Goal: Use online tool/utility: Utilize a website feature to perform a specific function

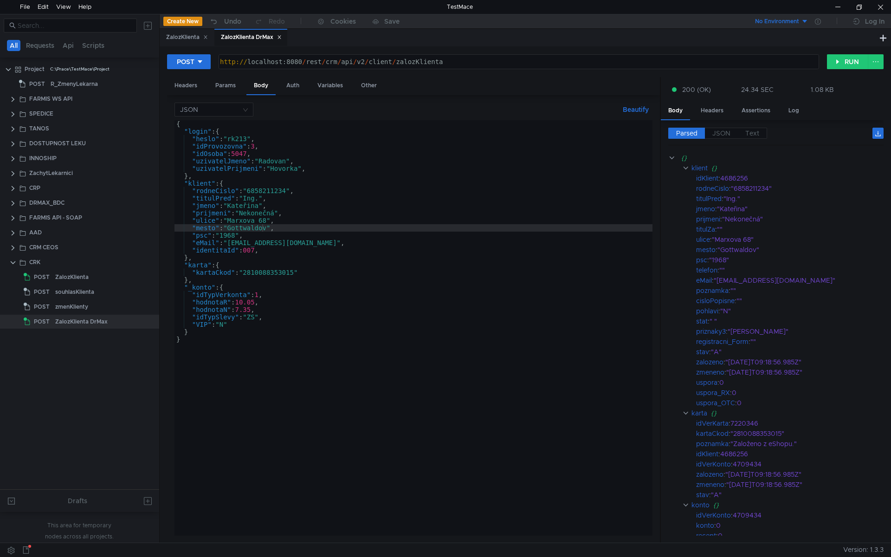
scroll to position [0, 6]
click at [251, 254] on div "{ "login" : { "heslo" : "rk213" , "idProvozovna" : 3 , "idOsoba" : 5047 , "uziv…" at bounding box center [413, 335] width 478 height 430
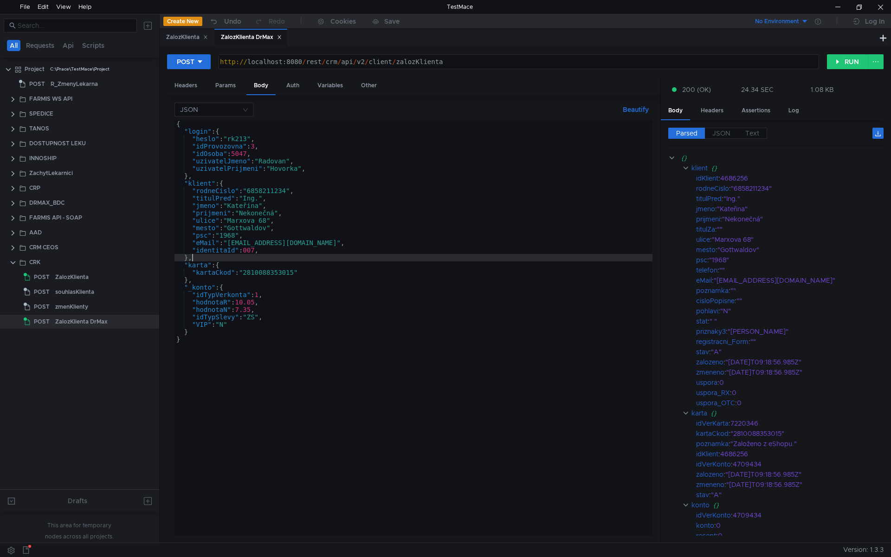
click at [261, 228] on div "{ "login" : { "heslo" : "rk213" , "idProvozovna" : 3 , "idOsoba" : 5047 , "uziv…" at bounding box center [413, 335] width 478 height 430
type textarea ""mesto": "Gottwaldov","
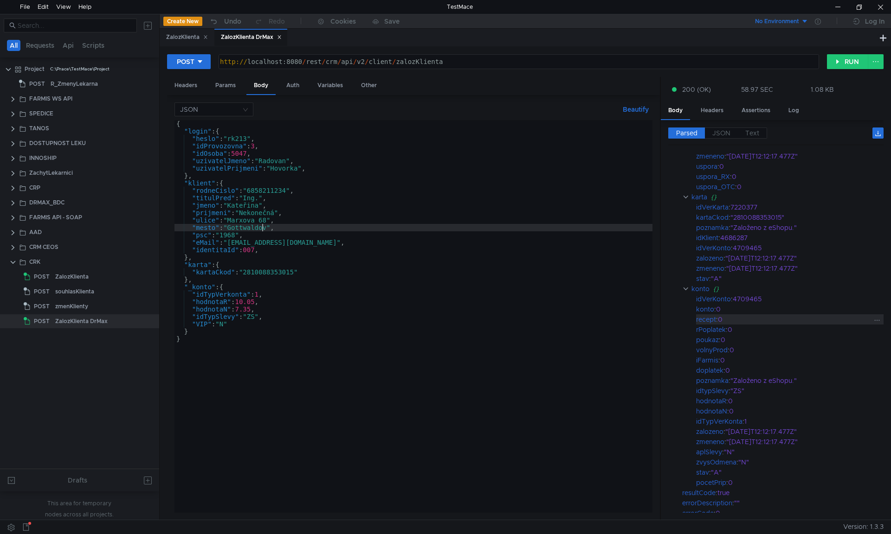
scroll to position [274, 0]
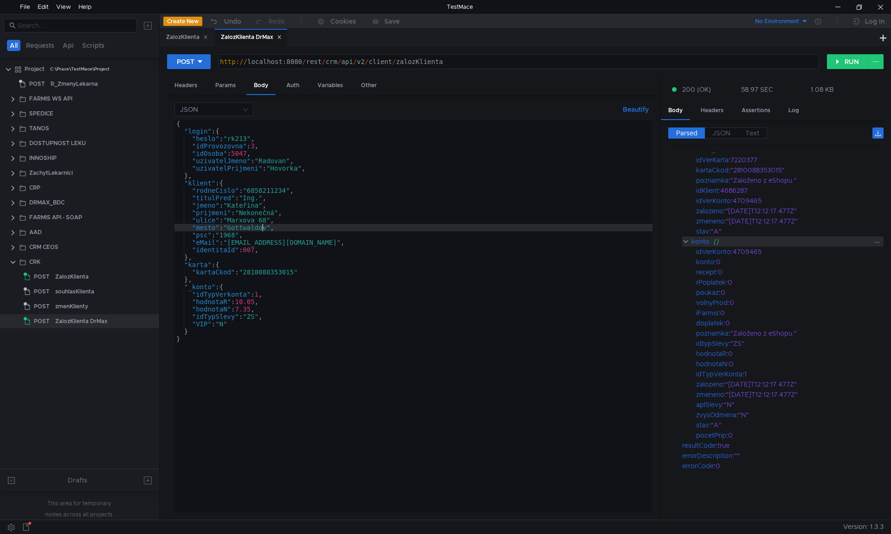
click at [685, 243] on clr-icon at bounding box center [685, 241] width 7 height 7
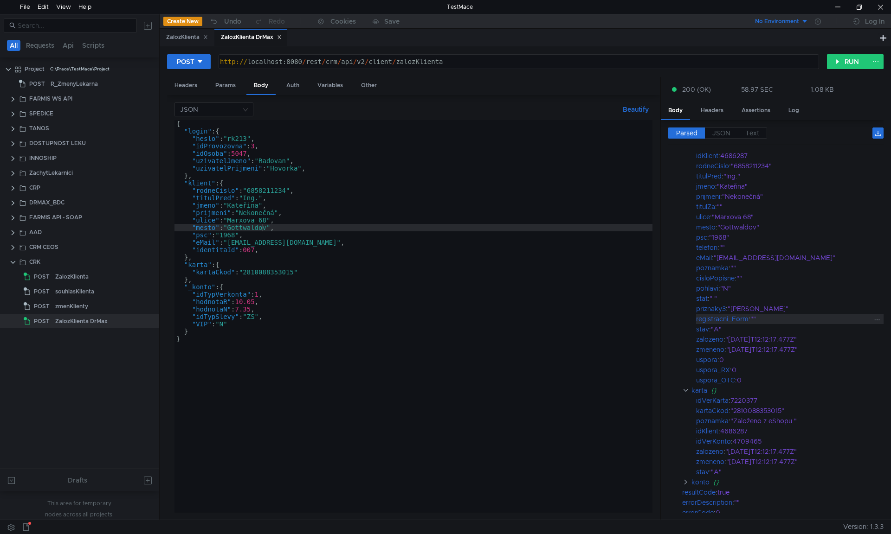
scroll to position [46, 0]
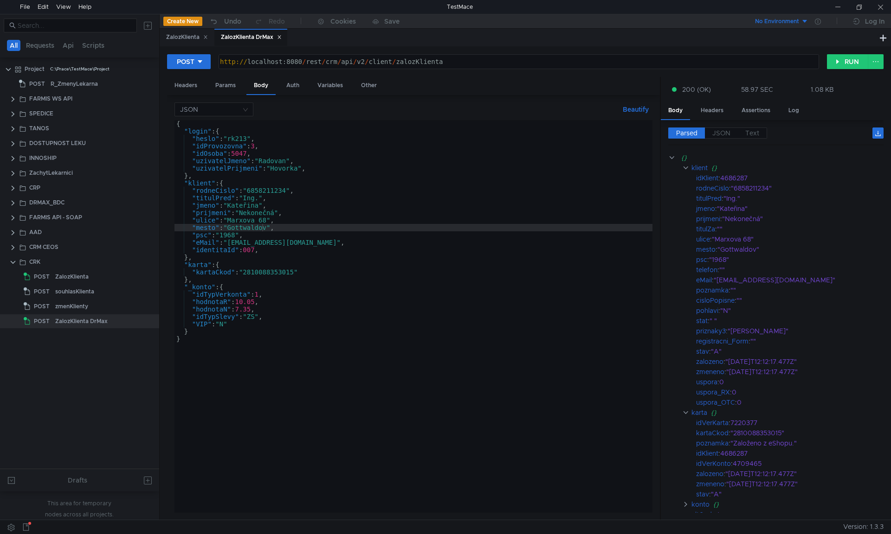
scroll to position [46, 0]
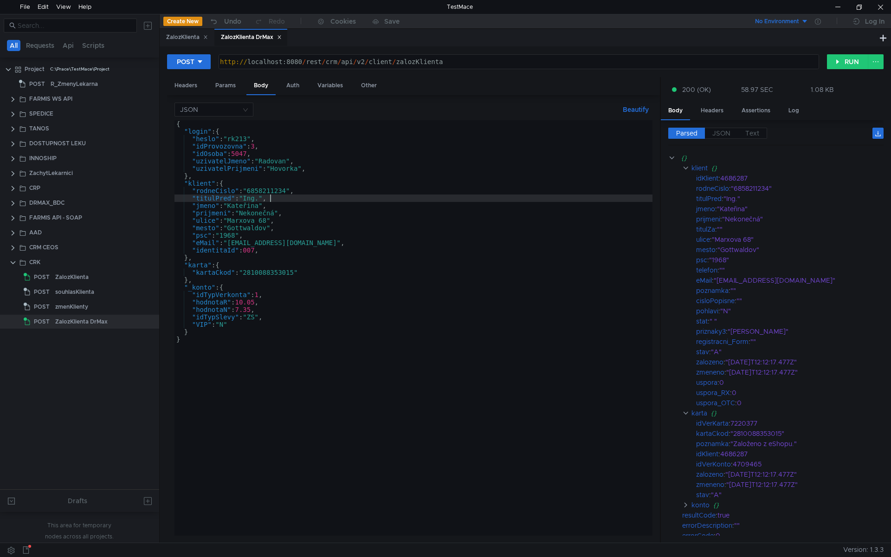
click at [279, 201] on div "{ "login" : { "heslo" : "rk213" , "idProvozovna" : 3 , "idOsoba" : 5047 , "uziv…" at bounding box center [413, 335] width 478 height 430
click at [267, 191] on div "{ "login" : { "heslo" : "rk213" , "idProvozovna" : 3 , "idOsoba" : 5047 , "uziv…" at bounding box center [413, 335] width 478 height 430
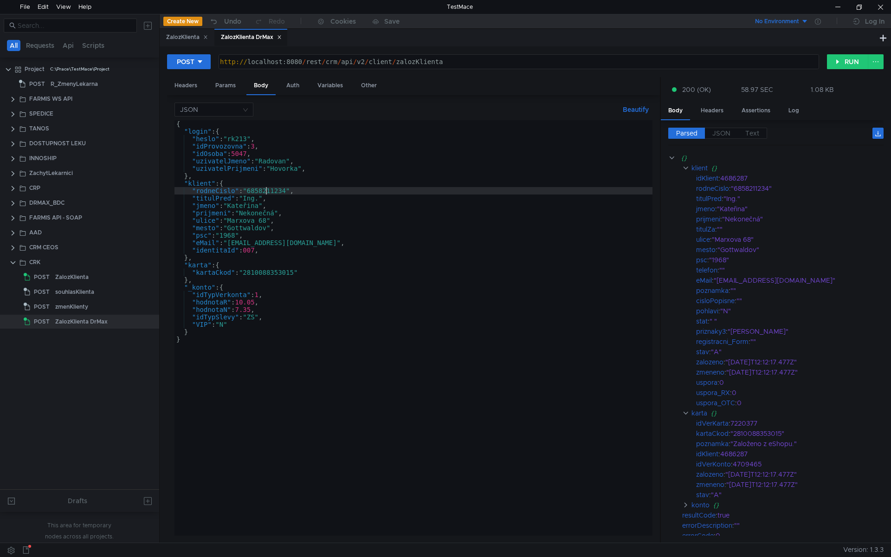
click at [304, 249] on div "{ "login" : { "heslo" : "rk213" , "idProvozovna" : 3 , "idOsoba" : 5047 , "uziv…" at bounding box center [413, 335] width 478 height 430
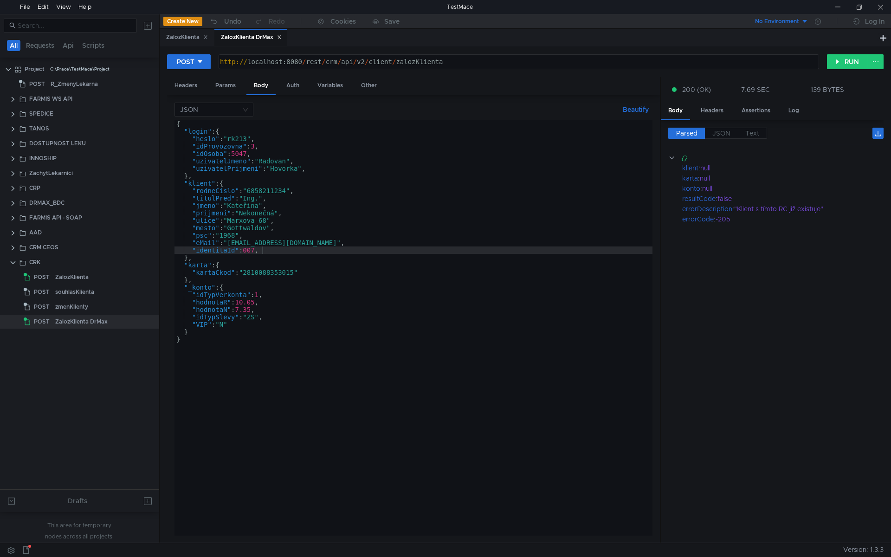
click at [289, 192] on div "{ "login" : { "heslo" : "rk213" , "idProvozovna" : 3 , "idOsoba" : 5047 , "uziv…" at bounding box center [413, 335] width 478 height 430
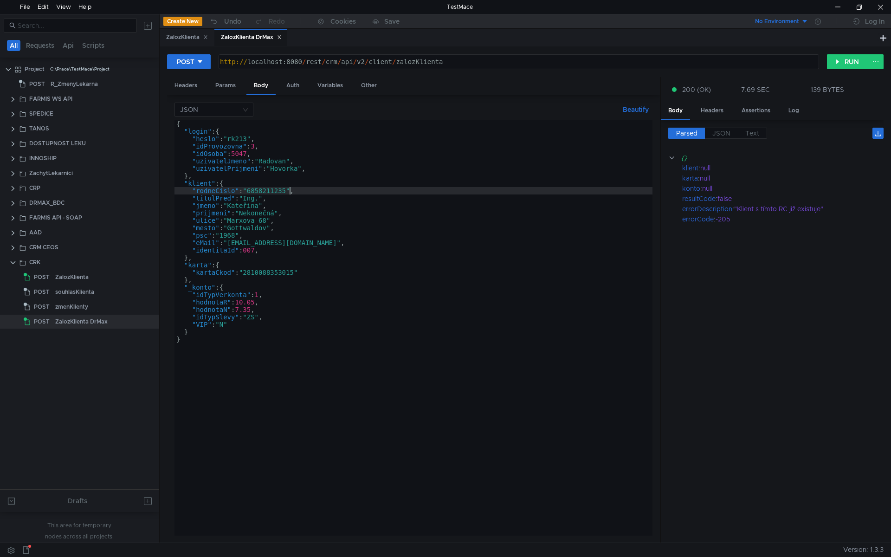
scroll to position [0, 8]
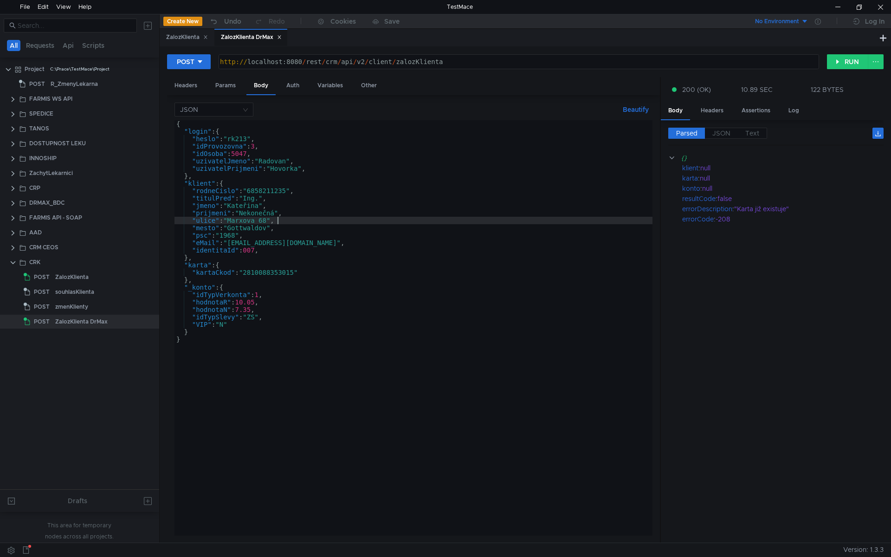
click at [277, 222] on div "{ "login" : { "heslo" : "rk213" , "idProvozovna" : 3 , "idOsoba" : 5047 , "uziv…" at bounding box center [413, 335] width 478 height 430
type textarea ""ulice": "[PERSON_NAME][STREET_ADDRESS]","
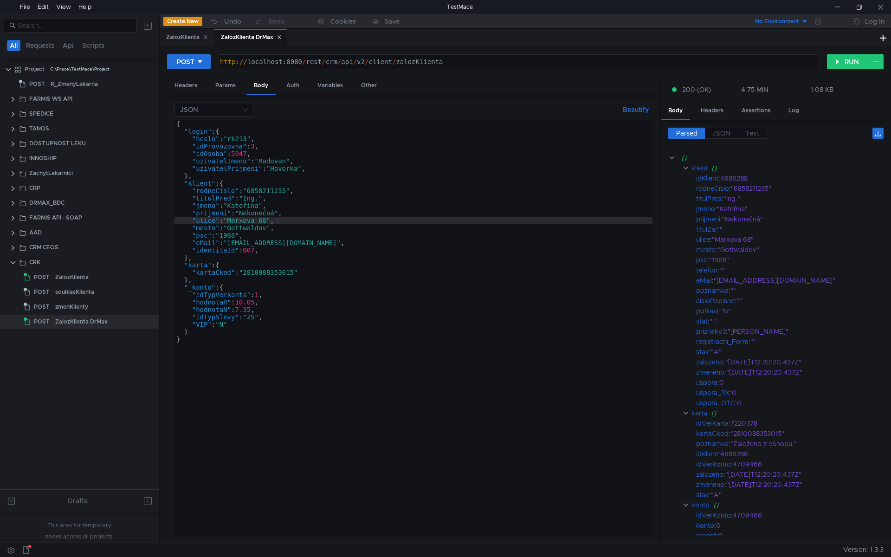
scroll to position [0, 7]
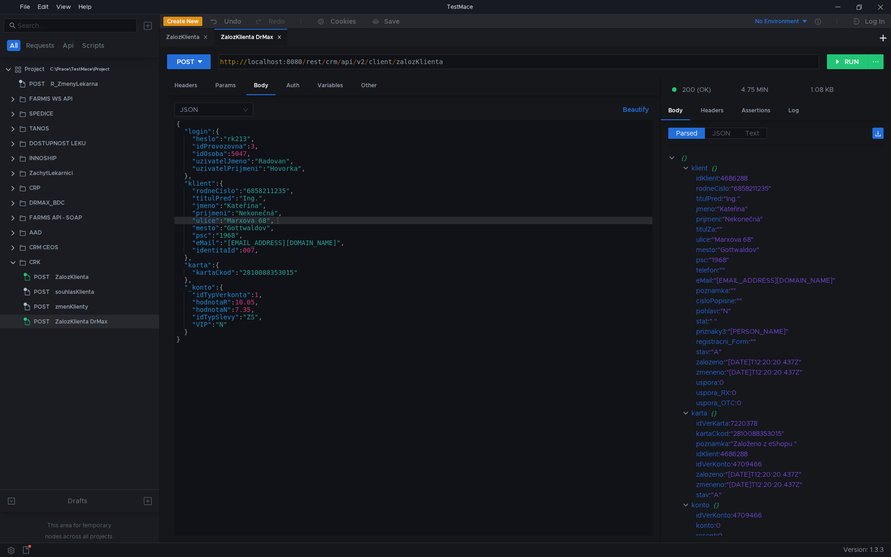
scroll to position [0, 7]
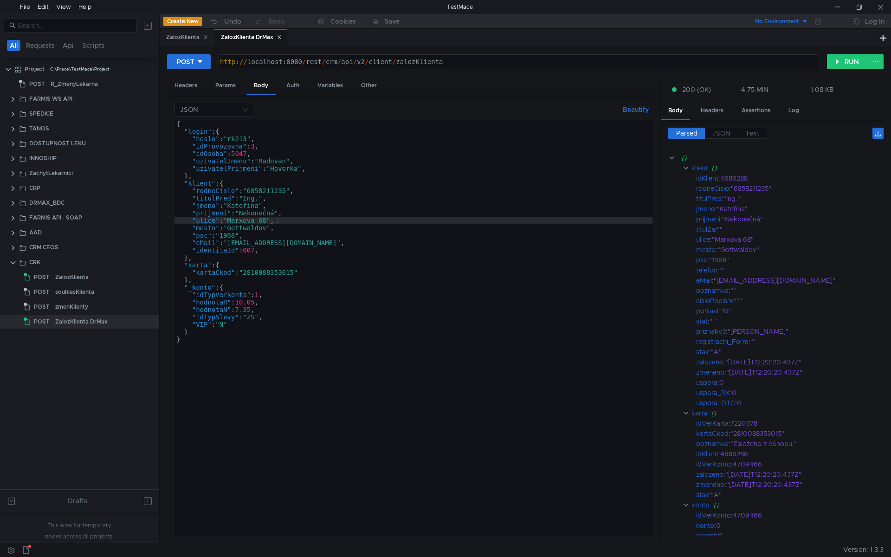
scroll to position [0, 7]
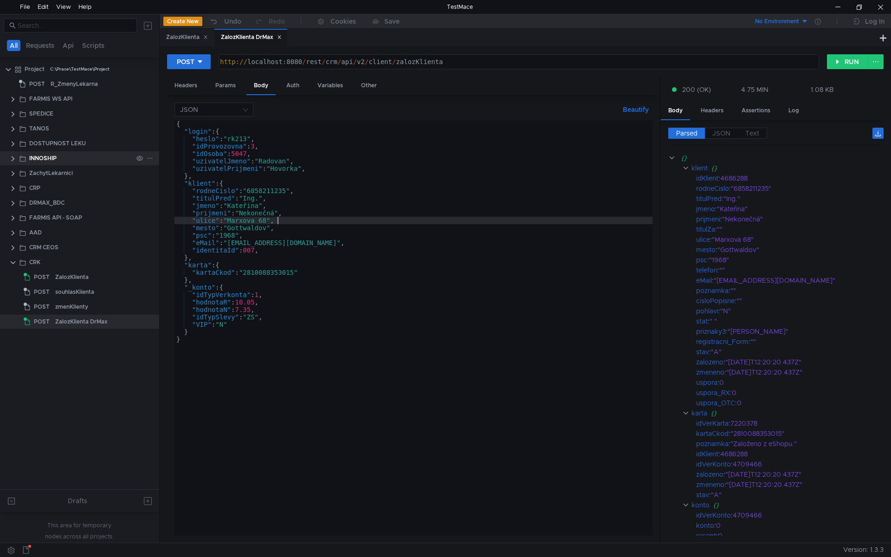
click at [13, 160] on clr-icon at bounding box center [12, 158] width 7 height 7
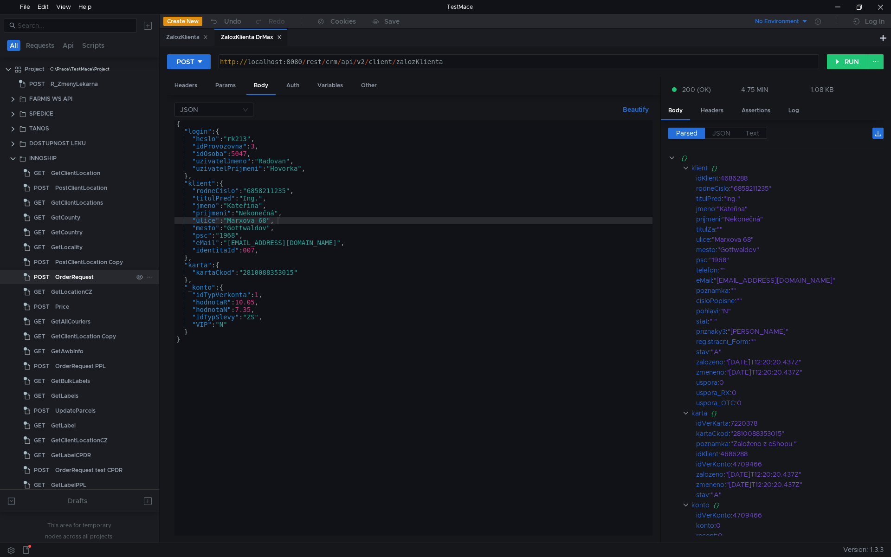
click at [76, 278] on div "OrderRequest" at bounding box center [74, 277] width 38 height 14
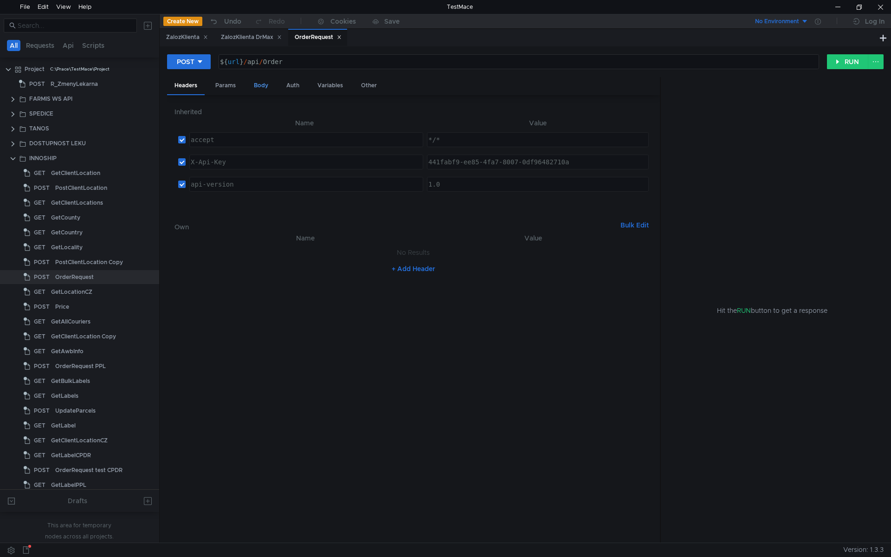
click at [265, 80] on div "Body" at bounding box center [260, 85] width 29 height 17
